Goal: Book appointment/travel/reservation

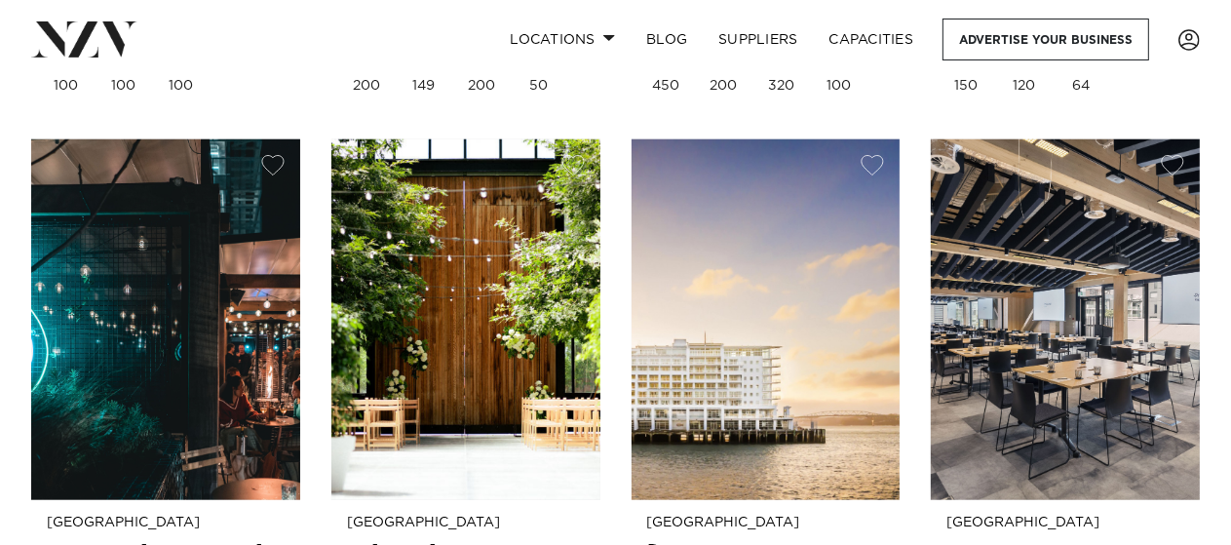
scroll to position [1656, 0]
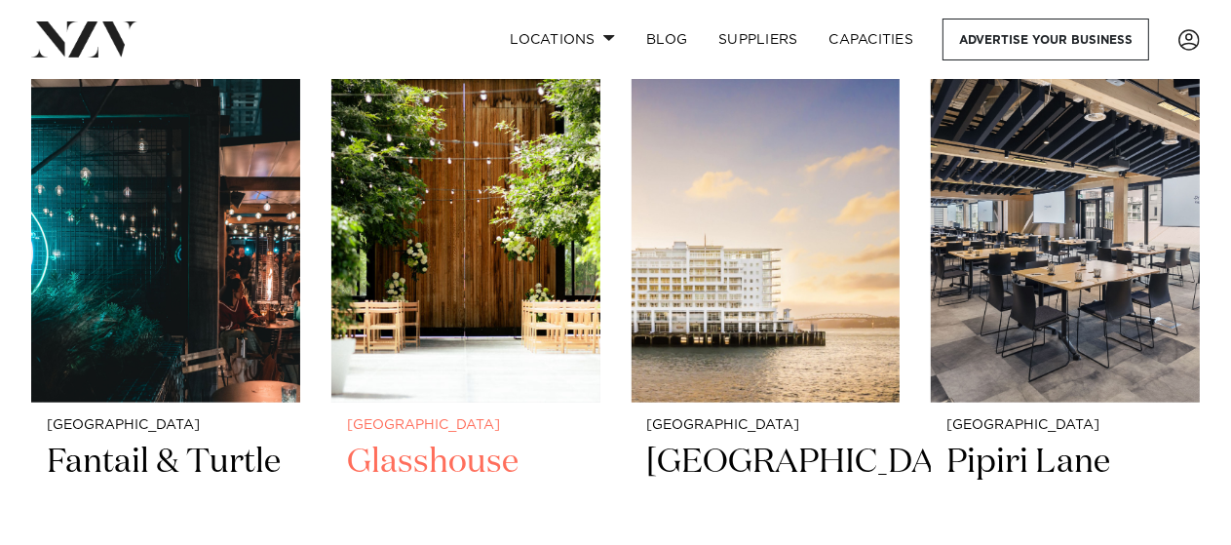
click at [474, 315] on img at bounding box center [465, 222] width 269 height 361
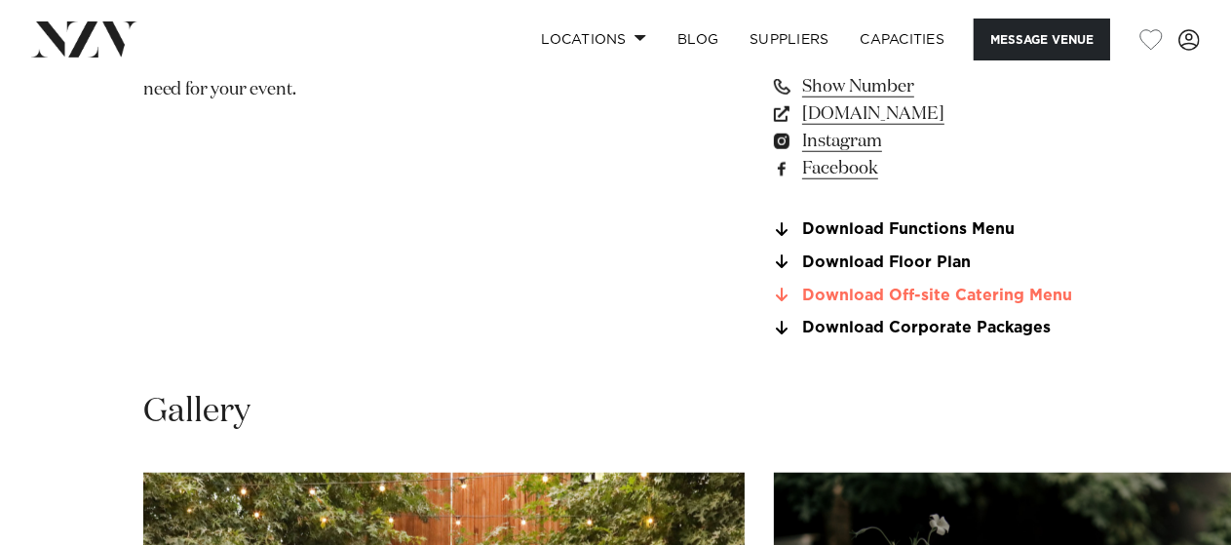
scroll to position [877, 0]
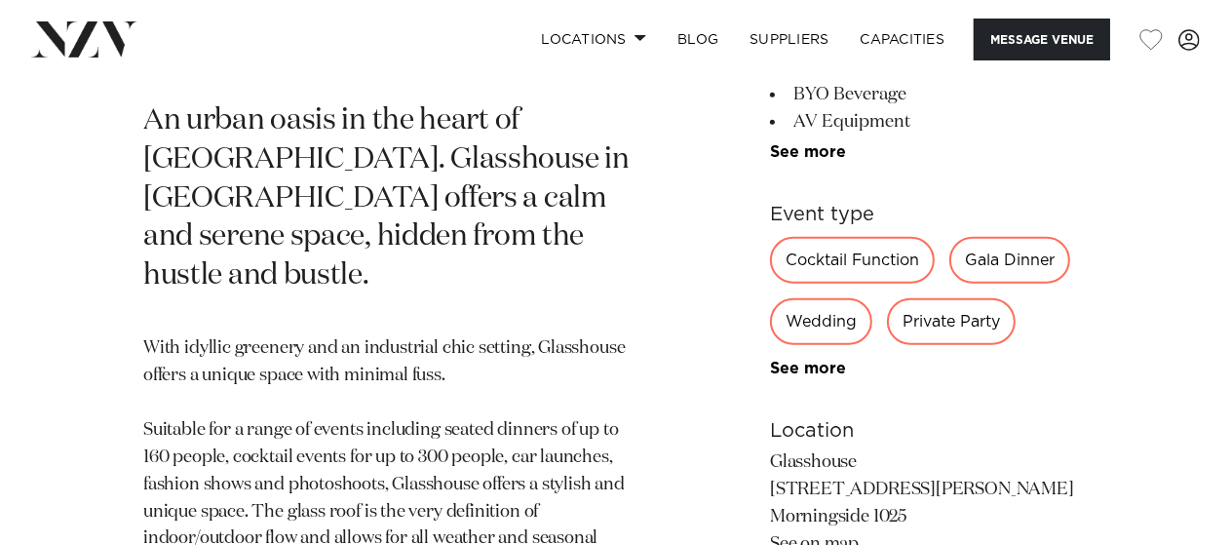
click at [847, 267] on div "Cocktail Function" at bounding box center [852, 260] width 165 height 47
click at [877, 264] on div "Cocktail Function" at bounding box center [852, 260] width 165 height 47
click at [879, 264] on div "Cocktail Function" at bounding box center [852, 260] width 165 height 47
click at [1003, 212] on h6 "Event type" at bounding box center [929, 214] width 318 height 29
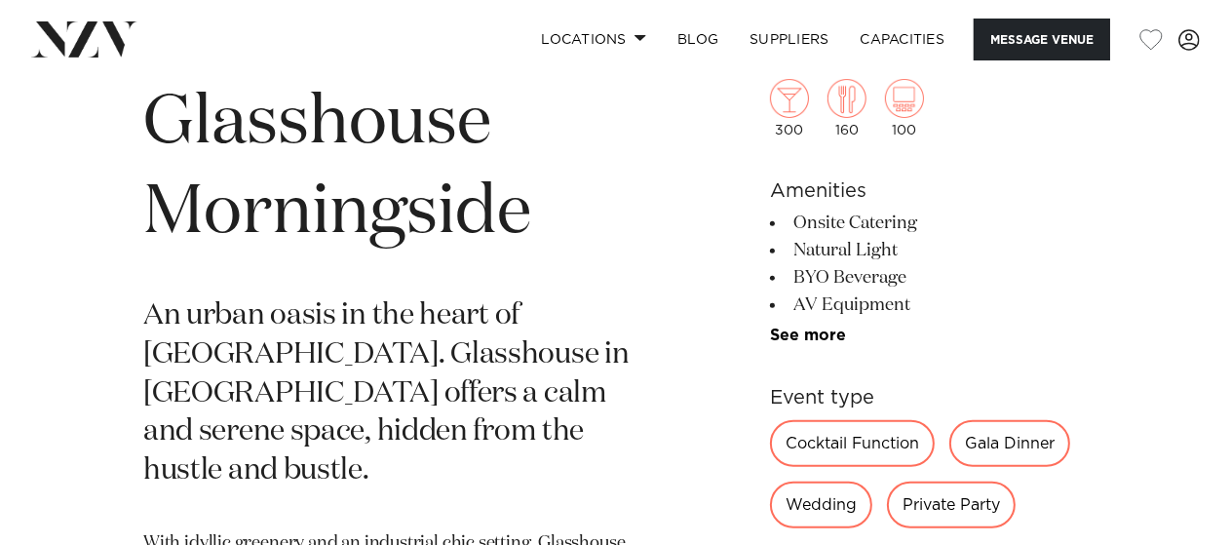
scroll to position [195, 0]
